Goal: Find contact information: Find contact information

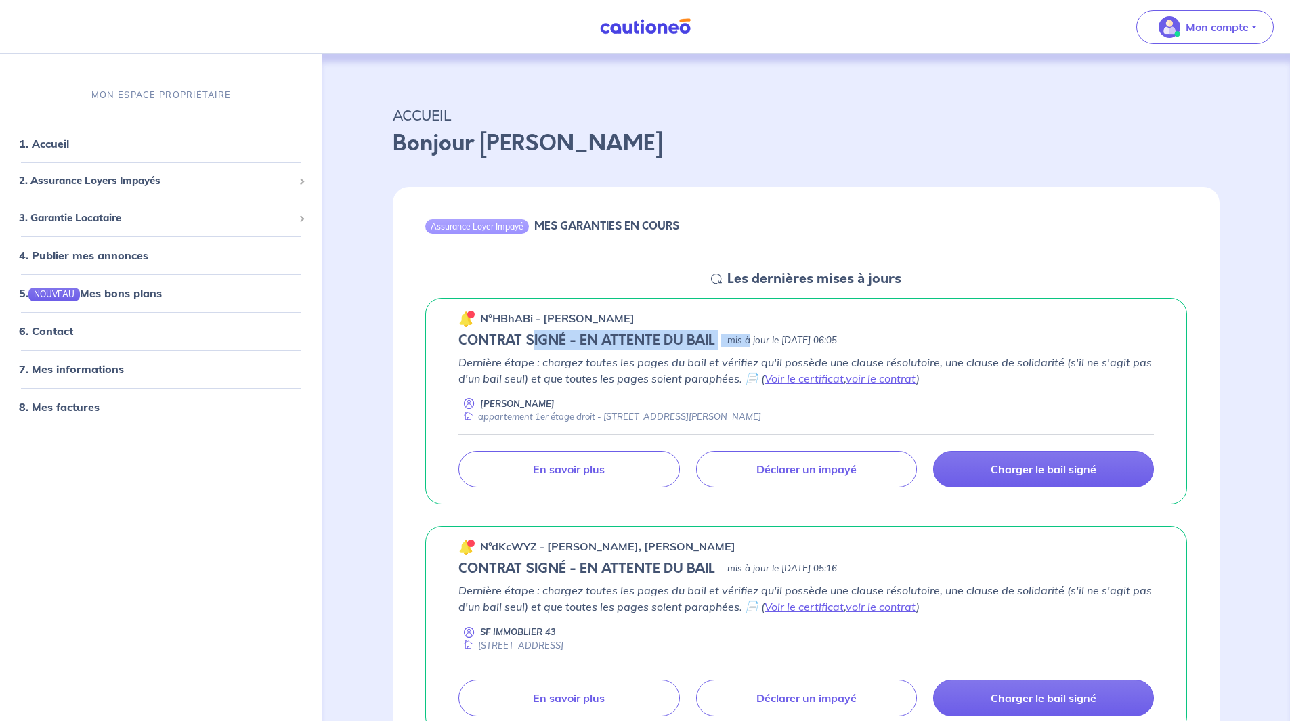
drag, startPoint x: 533, startPoint y: 346, endPoint x: 747, endPoint y: 347, distance: 214.0
click at [747, 347] on div "CONTRAT SIGNÉ - EN ATTENTE DU BAIL - mis à jour le [DATE] 06:05" at bounding box center [805, 340] width 695 height 16
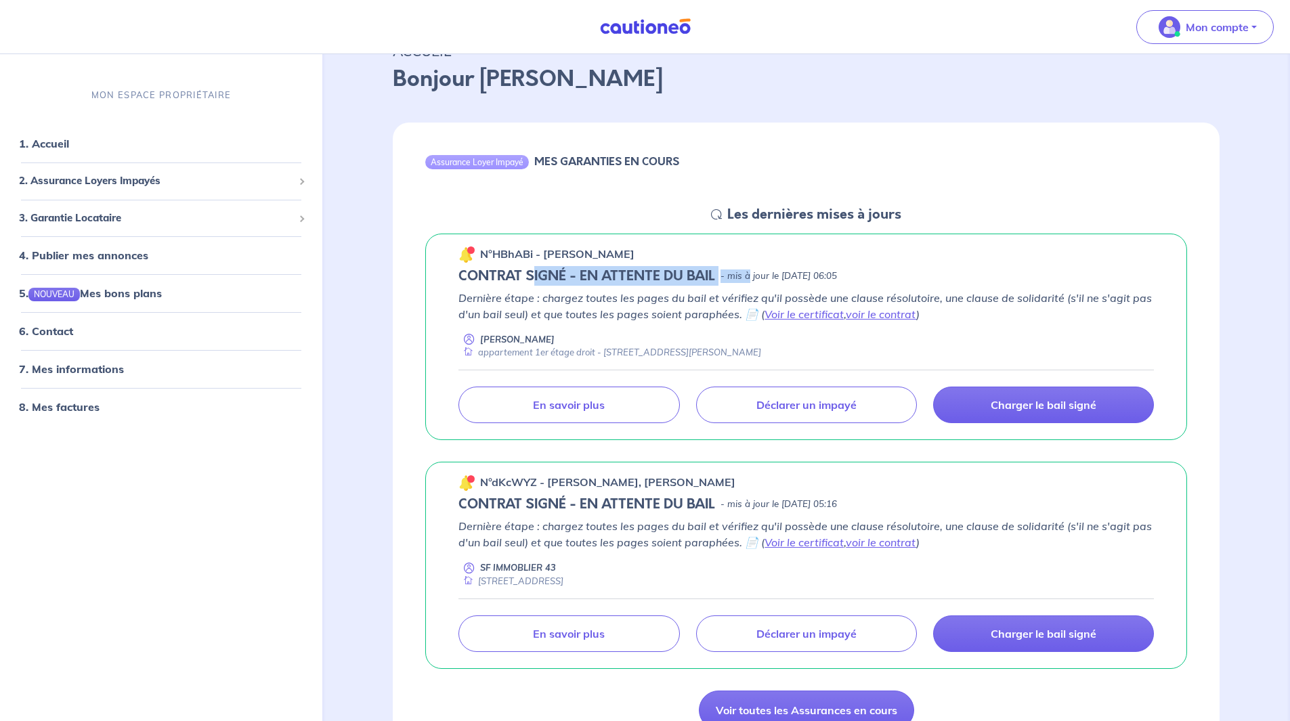
scroll to position [135, 0]
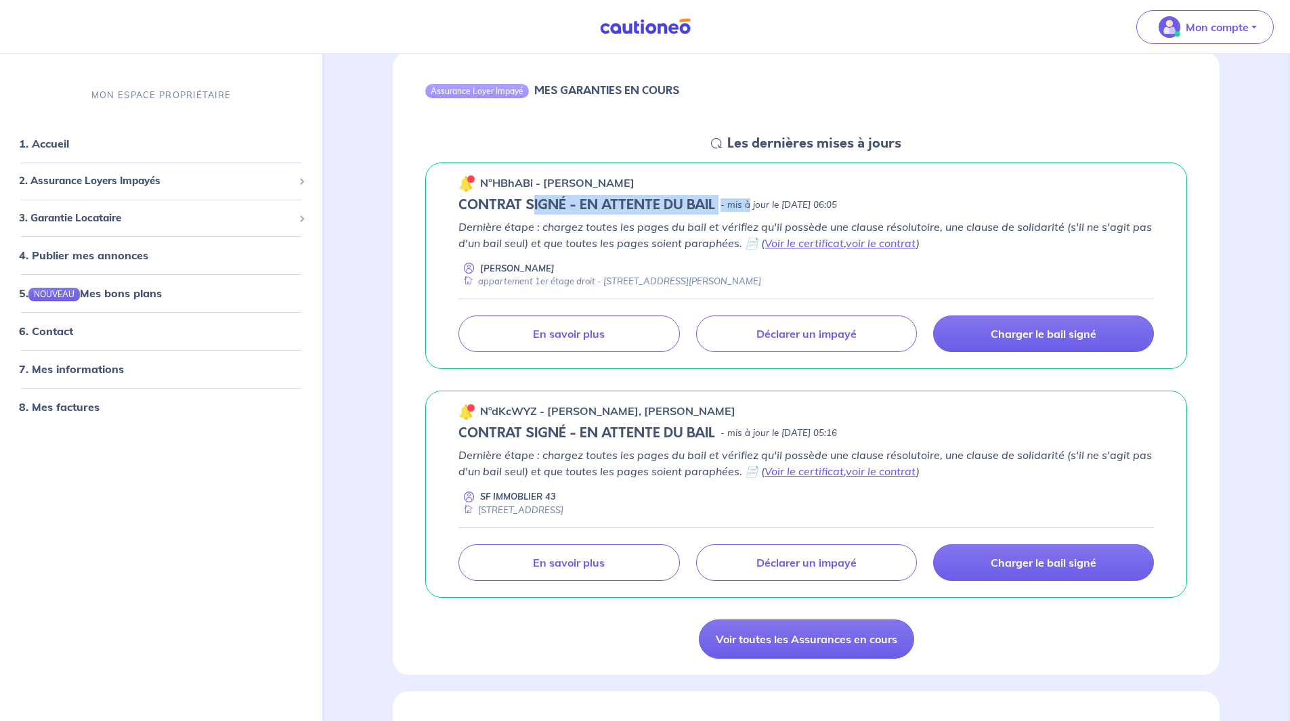
click at [987, 192] on div "n°HBhABi - [PERSON_NAME] CONTRAT SIGNÉ - EN ATTENTE DU BAIL - mis à jour le [DA…" at bounding box center [806, 266] width 762 height 207
click at [628, 179] on p "n°HBhABi - [PERSON_NAME]" at bounding box center [557, 183] width 154 height 16
click at [60, 338] on link "6. Contact" at bounding box center [45, 331] width 53 height 14
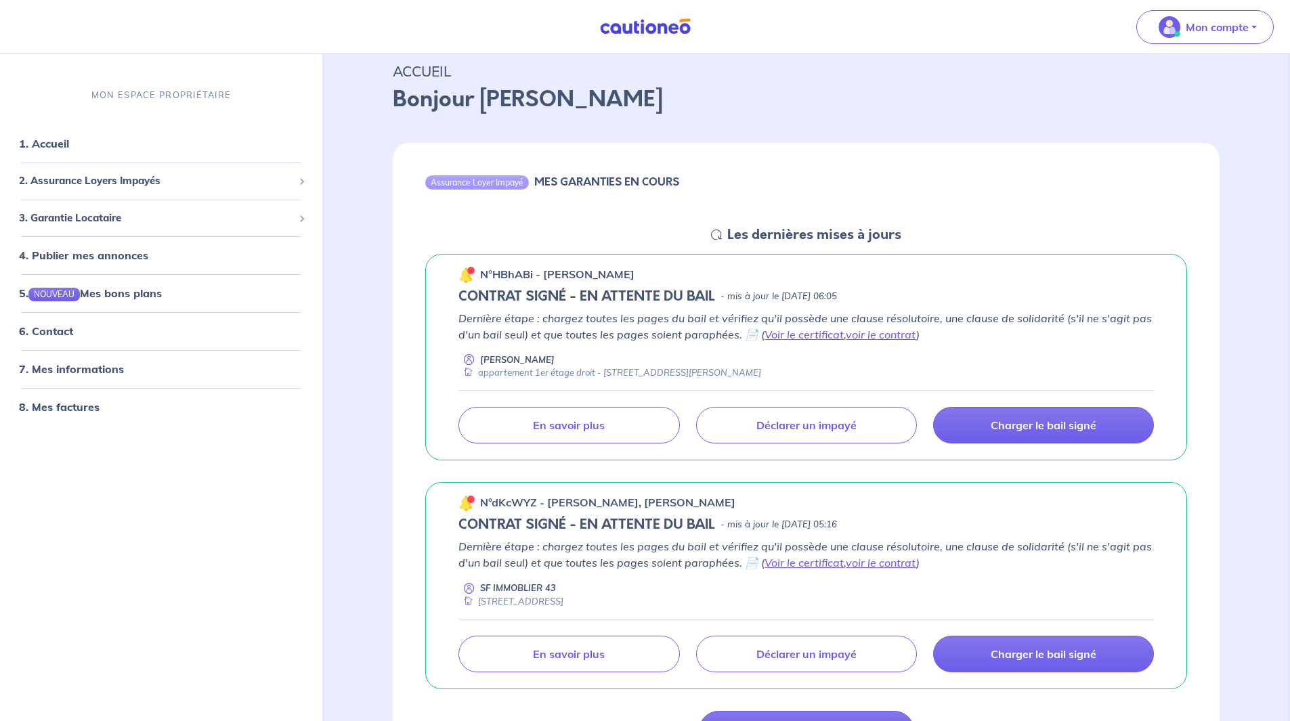
scroll to position [68, 0]
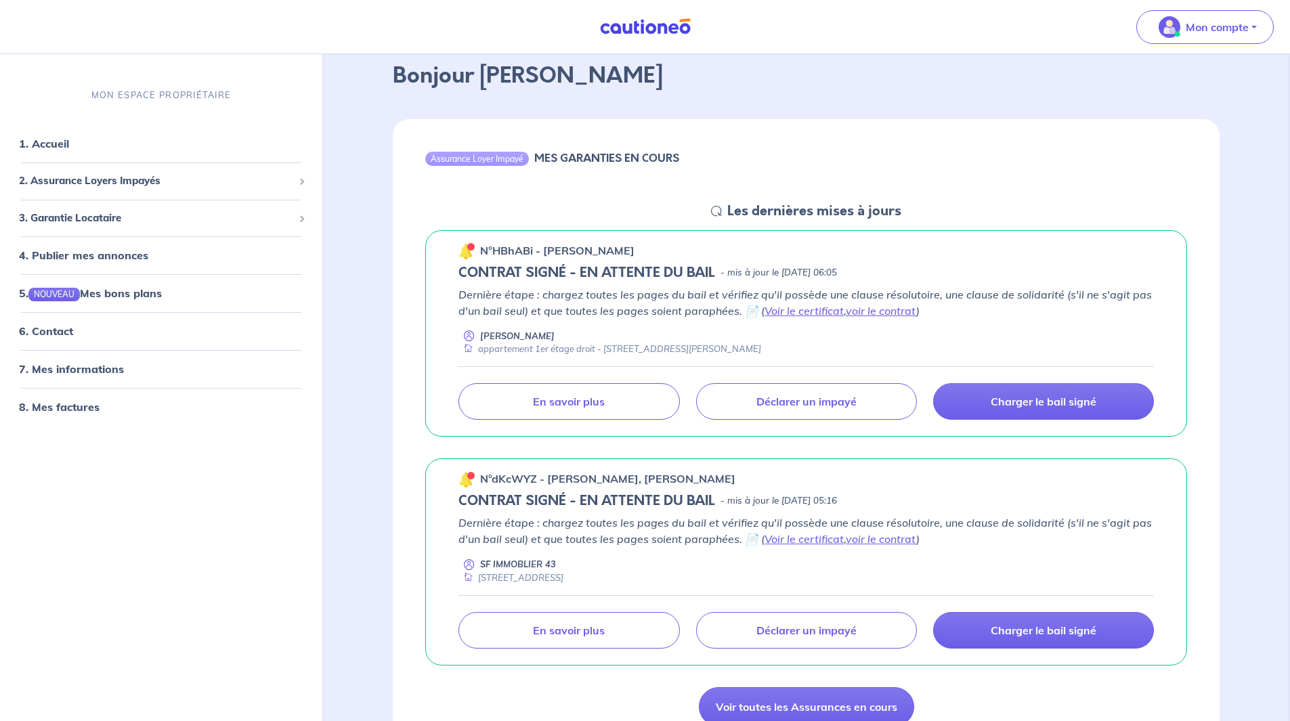
drag, startPoint x: 913, startPoint y: 276, endPoint x: 739, endPoint y: 256, distance: 175.8
click at [725, 261] on div "n°HBhABi - [PERSON_NAME] CONTRAT SIGNÉ - EN ATTENTE DU BAIL - mis à jour le [DA…" at bounding box center [806, 333] width 762 height 207
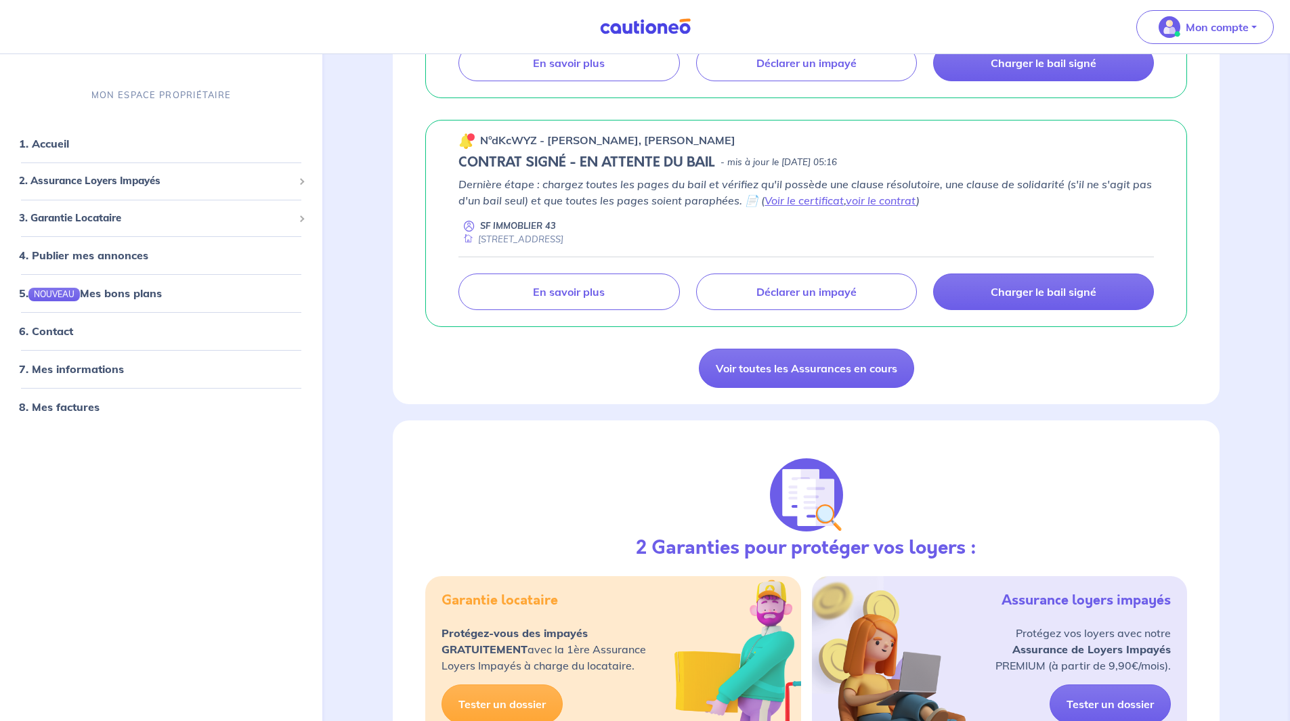
scroll to position [0, 0]
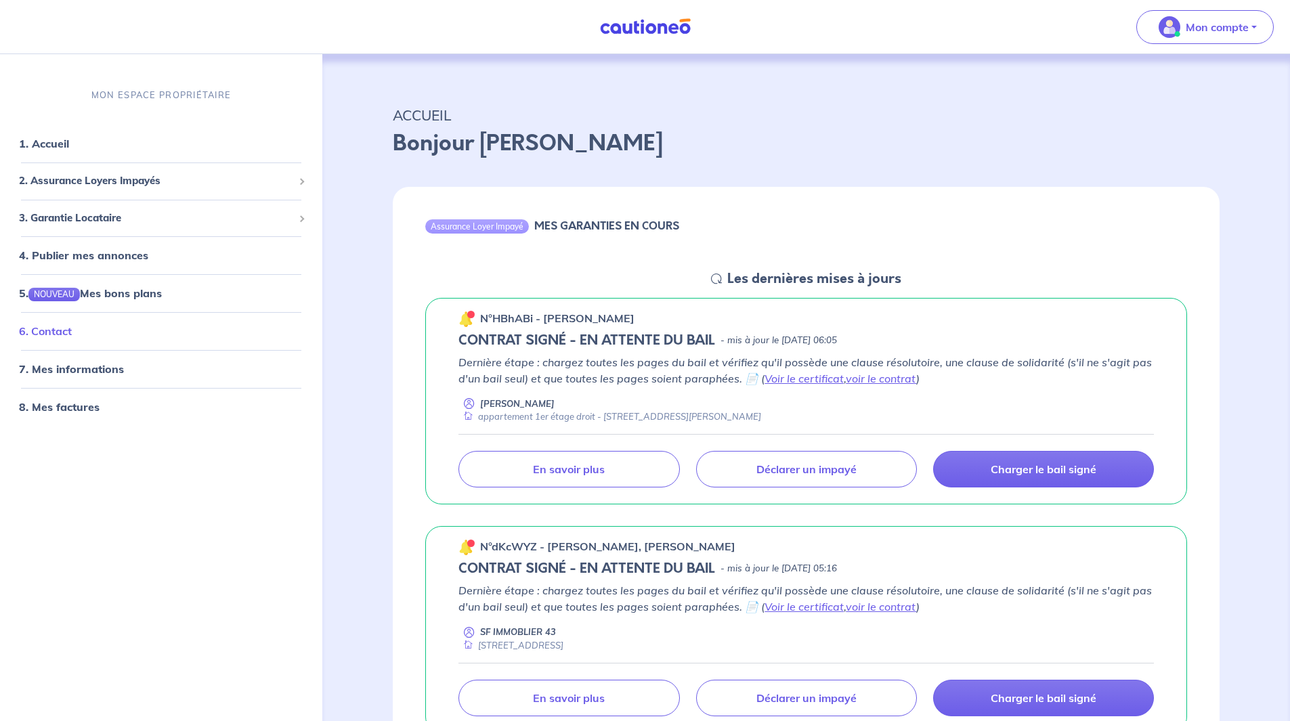
click at [56, 326] on link "6. Contact" at bounding box center [45, 331] width 53 height 14
drag, startPoint x: 534, startPoint y: 317, endPoint x: 496, endPoint y: 318, distance: 38.6
click at [496, 318] on p "n°HBhABi - [PERSON_NAME]" at bounding box center [557, 318] width 154 height 16
copy p "HBhABi"
